Goal: Task Accomplishment & Management: Complete application form

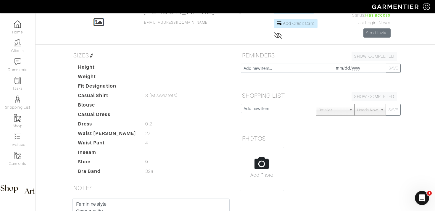
scroll to position [39, 0]
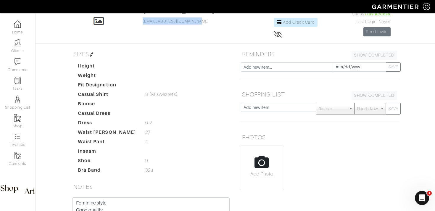
drag, startPoint x: 200, startPoint y: 22, endPoint x: 141, endPoint y: 23, distance: 59.8
click at [141, 23] on div "Click To Edit Courtney Scoufis ID: #239384 courtneyscoufis@gmail.com Add Addres…" at bounding box center [235, 21] width 337 height 35
copy link "[EMAIL_ADDRESS][DOMAIN_NAME]"
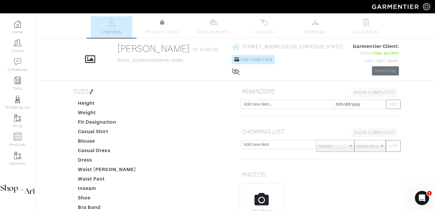
click at [92, 90] on img at bounding box center [91, 91] width 5 height 5
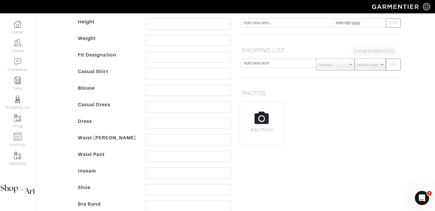
scroll to position [91, 0]
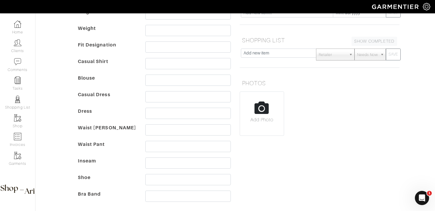
click at [169, 187] on dd at bounding box center [188, 181] width 94 height 14
click at [166, 180] on input "text" at bounding box center [187, 179] width 85 height 11
type input "7.5"
click at [99, 165] on dt "Inseam" at bounding box center [106, 165] width 67 height 17
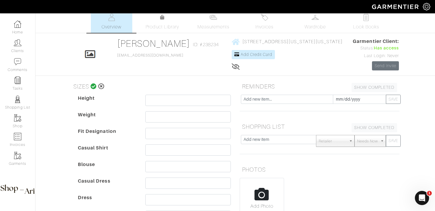
click at [90, 87] on h5 "SIZES" at bounding box center [151, 86] width 160 height 12
click at [94, 85] on icon at bounding box center [94, 86] width 6 height 6
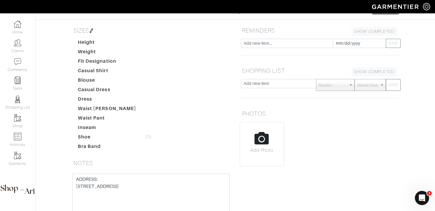
scroll to position [107, 0]
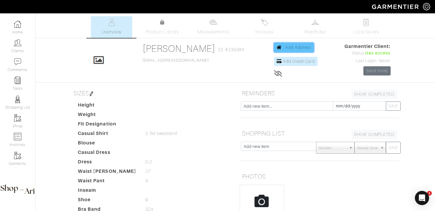
click at [280, 50] on link "Add Address" at bounding box center [294, 47] width 40 height 9
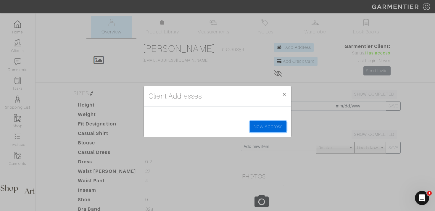
drag, startPoint x: 256, startPoint y: 125, endPoint x: 256, endPoint y: 120, distance: 4.7
click at [256, 125] on link "New Address" at bounding box center [268, 126] width 37 height 11
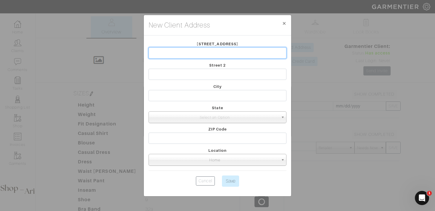
click at [178, 51] on input "text" at bounding box center [217, 52] width 138 height 11
type input "[STREET_ADDRESS]"
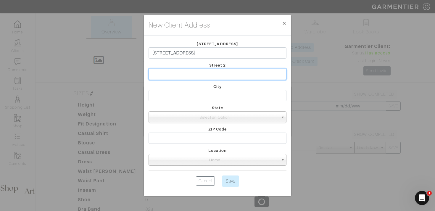
click at [174, 76] on input "text" at bounding box center [217, 74] width 138 height 11
type input "APT 8B"
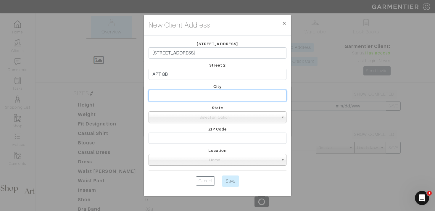
click at [169, 95] on input "text" at bounding box center [217, 95] width 138 height 11
type input "[US_STATE]"
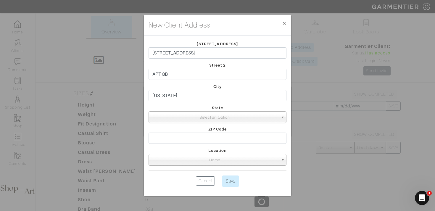
click at [196, 118] on span "Select an Option" at bounding box center [214, 118] width 127 height 12
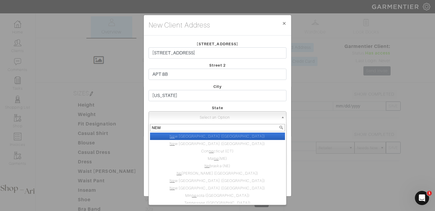
type input "NEW"
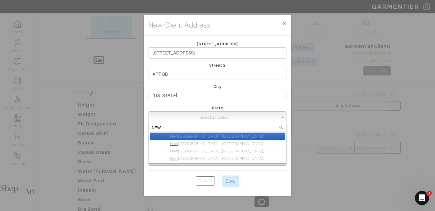
select select "2"
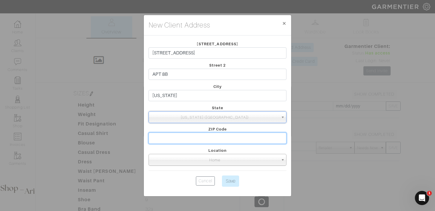
click at [201, 135] on input "text" at bounding box center [217, 138] width 138 height 11
type input "10011"
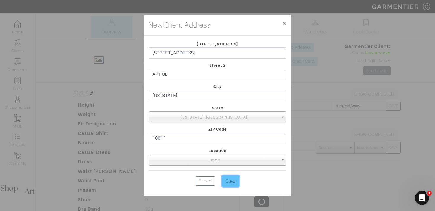
drag, startPoint x: 228, startPoint y: 183, endPoint x: 223, endPoint y: 167, distance: 16.3
click at [228, 183] on input "Save" at bounding box center [230, 180] width 17 height 11
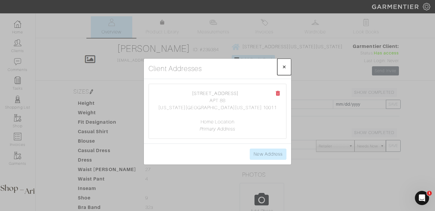
click at [283, 67] on span "×" at bounding box center [284, 67] width 4 height 8
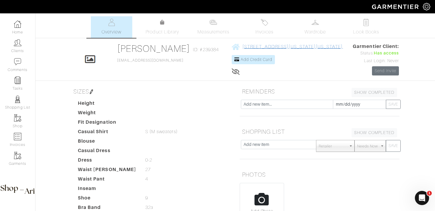
drag, startPoint x: 350, startPoint y: 46, endPoint x: 229, endPoint y: 46, distance: 121.0
click at [229, 46] on div "Click To Edit [PERSON_NAME] ID: #239384 [EMAIL_ADDRESS][DOMAIN_NAME] [STREET_AD…" at bounding box center [235, 59] width 337 height 33
copy span "[STREET_ADDRESS][US_STATE][US_STATE]"
